Goal: Task Accomplishment & Management: Use online tool/utility

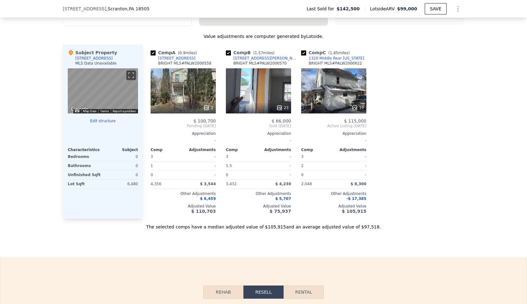
scroll to position [499, 0]
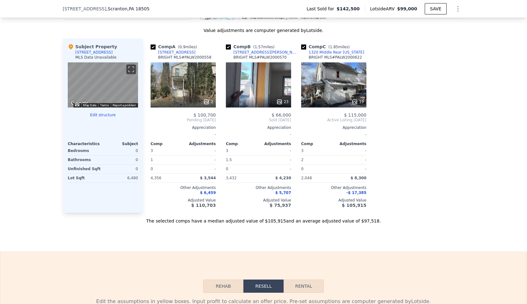
click at [134, 155] on div "0" at bounding box center [121, 150] width 34 height 9
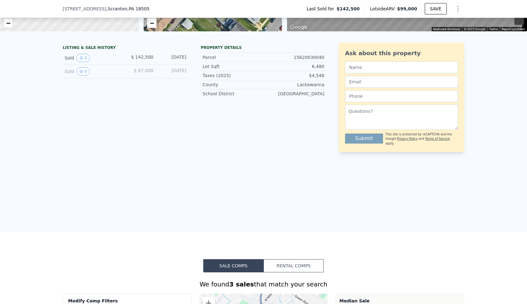
scroll to position [326, 0]
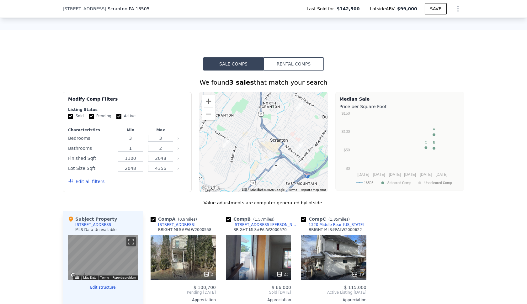
click at [132, 142] on input "3" at bounding box center [130, 138] width 25 height 7
type input "8"
click at [162, 142] on input "3" at bounding box center [160, 138] width 25 height 7
type input "9"
click at [130, 152] on input "1" at bounding box center [130, 148] width 25 height 7
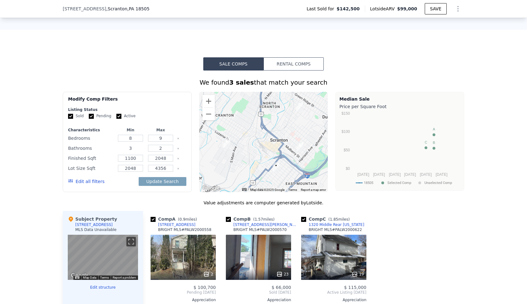
type input "3"
click at [159, 152] on input "2" at bounding box center [160, 148] width 25 height 7
type input "4"
click at [169, 186] on button "Update Search" at bounding box center [162, 181] width 47 height 9
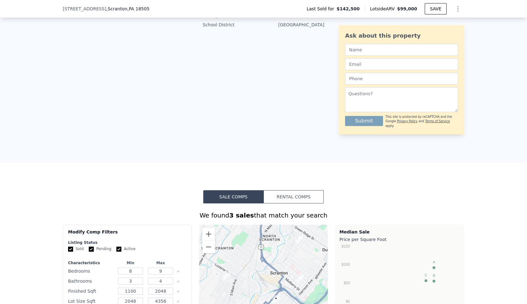
scroll to position [0, 0]
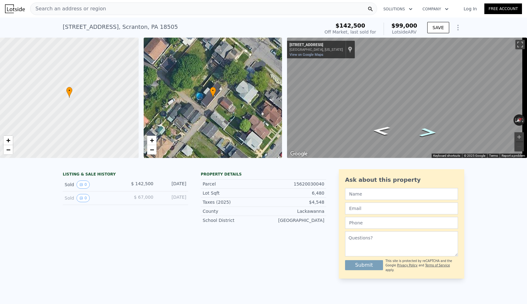
click at [429, 131] on icon "Go Northeast, Hertz Ct" at bounding box center [428, 132] width 33 height 13
click at [429, 131] on icon "Go Northeast, Alder St" at bounding box center [428, 132] width 36 height 13
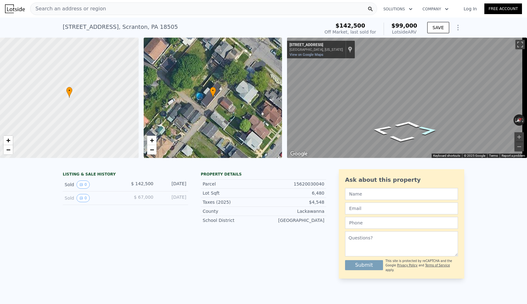
click at [429, 131] on icon "Go Northeast, Hertz Ct" at bounding box center [428, 130] width 34 height 13
click at [429, 131] on icon "Go Northeast, Hertz Ct" at bounding box center [427, 132] width 33 height 13
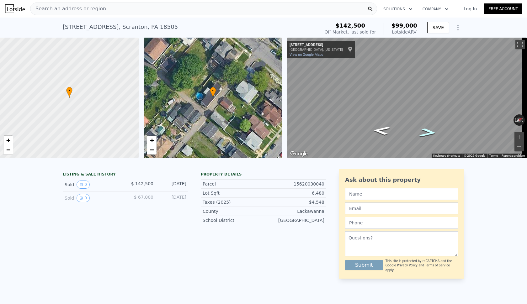
click at [429, 131] on icon "Go Northeast, Hertz Ct" at bounding box center [427, 132] width 33 height 13
click at [429, 131] on icon "Go Northeast, Hertz Ct" at bounding box center [428, 132] width 34 height 13
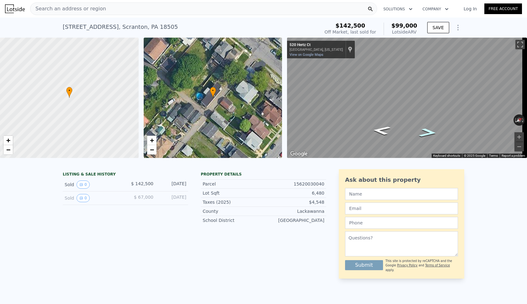
click at [429, 131] on icon "Go Northeast, Hertz Ct" at bounding box center [428, 132] width 34 height 13
click at [429, 131] on icon "Go Northeast, Hickory St" at bounding box center [427, 132] width 31 height 13
click at [429, 131] on icon "Go Northeast, Hertz Ct" at bounding box center [427, 134] width 37 height 14
click at [429, 131] on icon "Go Northeast, Donnelly Ct" at bounding box center [428, 132] width 32 height 13
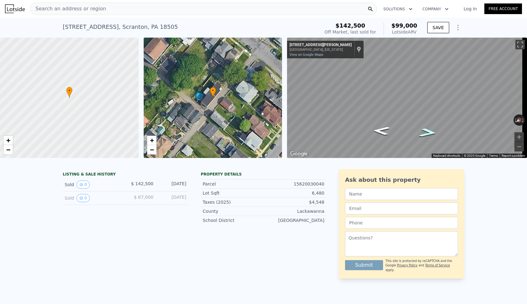
click at [429, 131] on icon "Go Northeast, Donnelly Ct" at bounding box center [428, 132] width 34 height 13
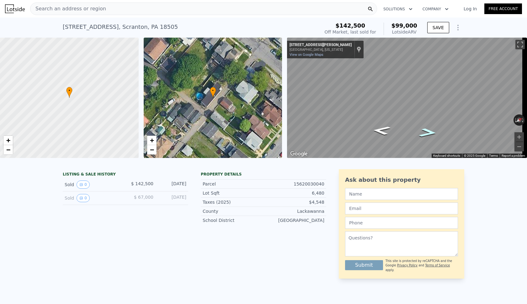
click at [429, 131] on icon "Go Northeast, Donnelly Ct" at bounding box center [428, 132] width 34 height 13
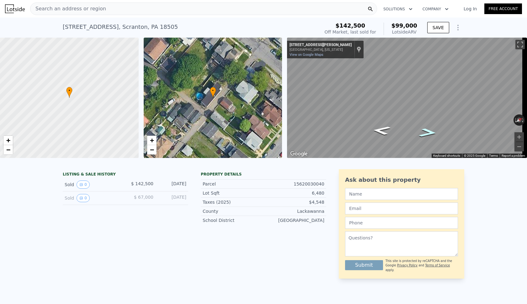
click at [429, 131] on icon "Go Northeast, Donnelly Ct" at bounding box center [428, 132] width 34 height 13
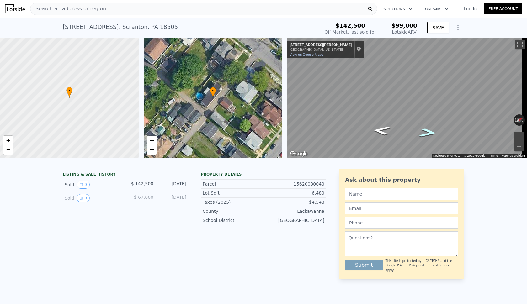
click at [429, 131] on icon "Go Northeast, Donnelly Ct" at bounding box center [428, 132] width 34 height 13
click at [429, 131] on icon "Go Northeast, Donnelly Ct" at bounding box center [428, 131] width 30 height 12
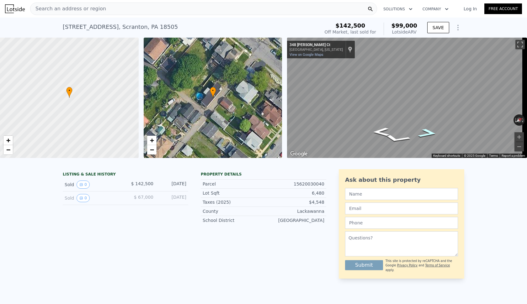
click at [429, 131] on icon "Go Northeast, Donnelly Ct" at bounding box center [427, 132] width 35 height 13
click at [429, 131] on icon "Go Northeast, Donnelly Ct" at bounding box center [427, 132] width 33 height 13
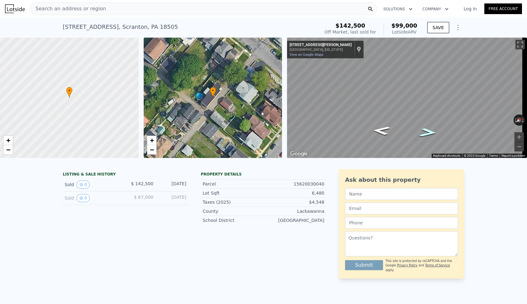
click at [429, 131] on icon "Go Northeast, Donnelly Ct" at bounding box center [427, 132] width 33 height 13
click at [429, 131] on icon "Go Northeast, Donnelly Ct" at bounding box center [428, 132] width 34 height 13
click at [429, 131] on icon "Go Northeast, Donnelly Ct" at bounding box center [427, 132] width 29 height 12
click at [429, 131] on icon "Go Northeast, Donnelly Ct" at bounding box center [427, 132] width 35 height 13
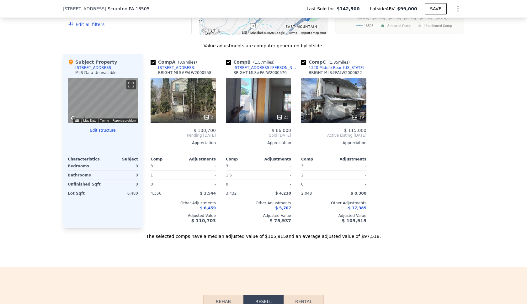
scroll to position [490, 0]
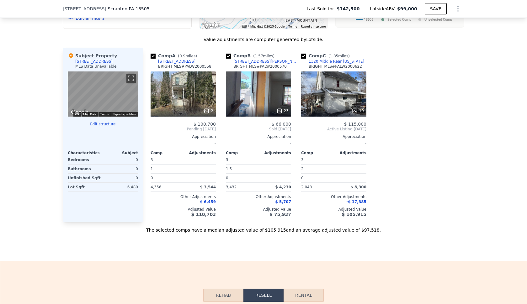
click at [97, 127] on button "Edit structure" at bounding box center [103, 124] width 70 height 5
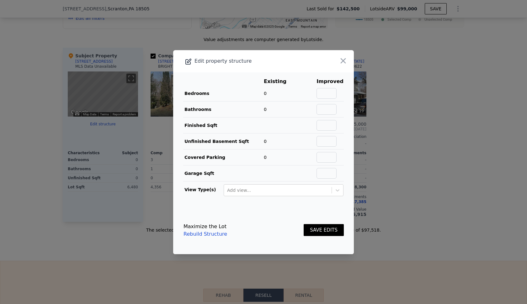
click at [268, 92] on td "0" at bounding box center [279, 94] width 33 height 16
click at [265, 92] on span "0" at bounding box center [265, 93] width 3 height 5
click at [264, 92] on span "0" at bounding box center [265, 93] width 3 height 5
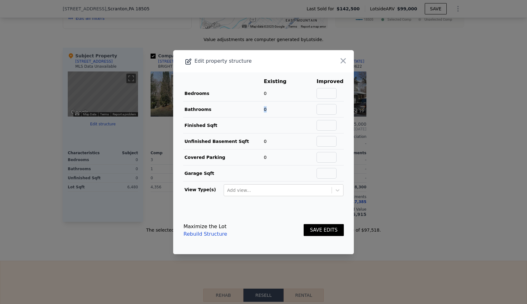
click at [268, 106] on td "0" at bounding box center [279, 109] width 33 height 16
click at [320, 89] on input "text" at bounding box center [326, 93] width 20 height 11
type input "8"
click at [332, 110] on input "text" at bounding box center [326, 109] width 20 height 11
type input "4"
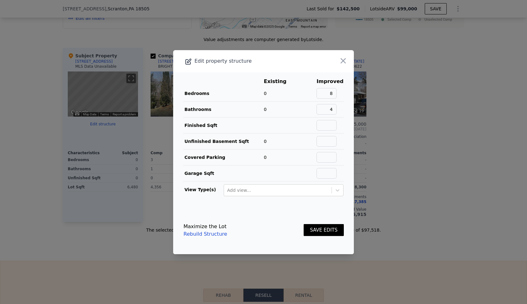
click at [315, 229] on button "SAVE EDITS" at bounding box center [323, 230] width 40 height 12
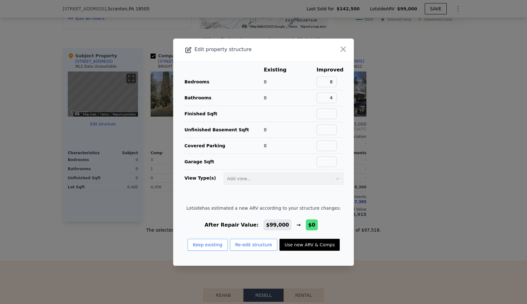
click at [296, 248] on button "Use new ARV & Comps" at bounding box center [309, 245] width 60 height 12
type input "$ 0"
type input "7"
type input "0"
type input "2176"
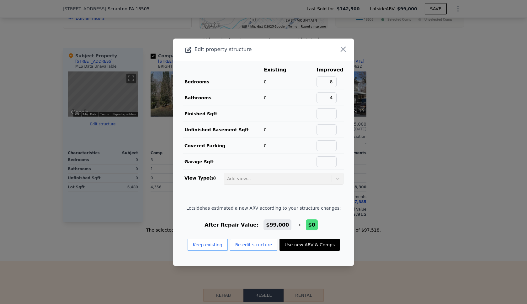
type input "2600"
type input "4356"
type input "6098"
type input "-$ 152,751"
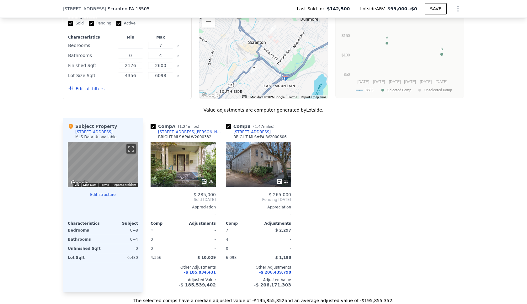
scroll to position [471, 0]
